Goal: Obtain resource: Obtain resource

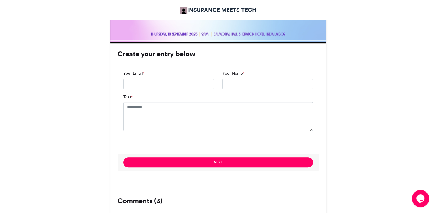
scroll to position [295, 0]
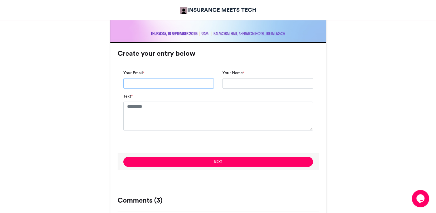
click at [148, 79] on input "Your Email *" at bounding box center [168, 83] width 91 height 10
type input "**********"
click at [232, 87] on input "Your Name *" at bounding box center [268, 83] width 91 height 10
type input "**********"
click at [239, 118] on textarea "Text *" at bounding box center [218, 115] width 190 height 29
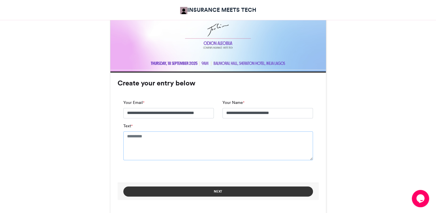
scroll to position [266, 0]
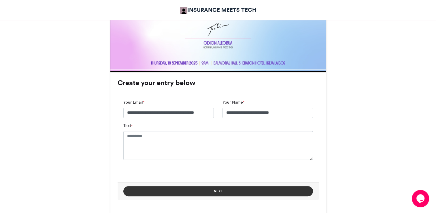
click at [210, 192] on button "Next" at bounding box center [218, 191] width 190 height 10
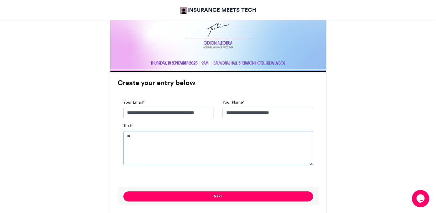
type textarea "*"
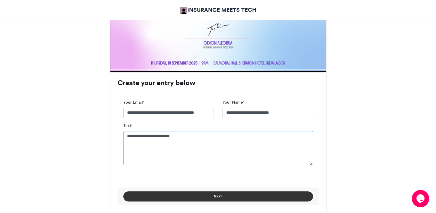
type textarea "**********"
click at [207, 197] on button "Next" at bounding box center [218, 196] width 190 height 10
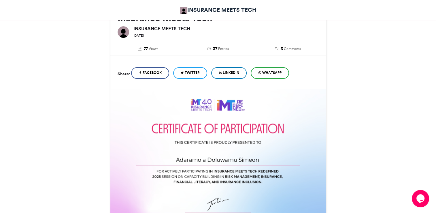
scroll to position [92, 0]
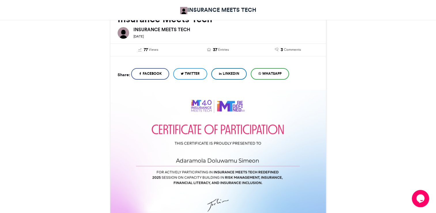
click at [231, 75] on span "LinkedIn" at bounding box center [231, 73] width 16 height 5
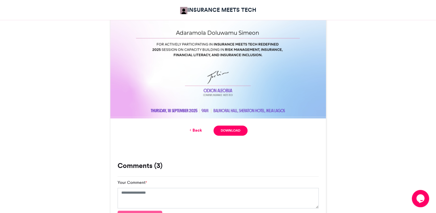
scroll to position [221, 0]
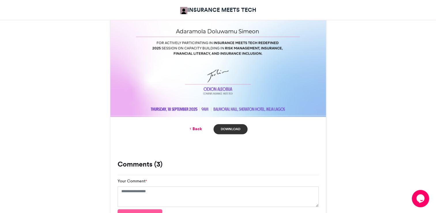
click at [234, 131] on link "Download" at bounding box center [231, 129] width 34 height 10
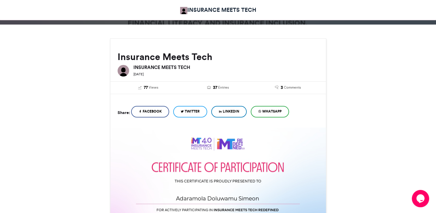
scroll to position [0, 0]
